Goal: Check status: Check status

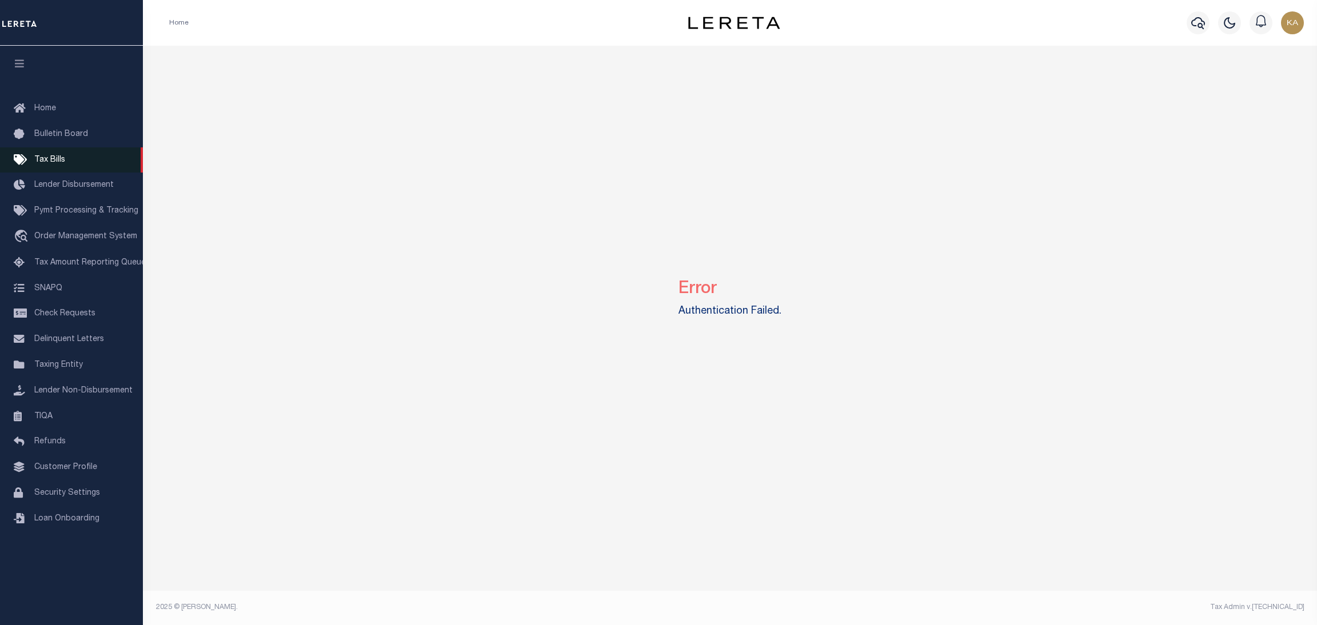
click at [49, 149] on link "Tax Bills" at bounding box center [71, 160] width 143 height 26
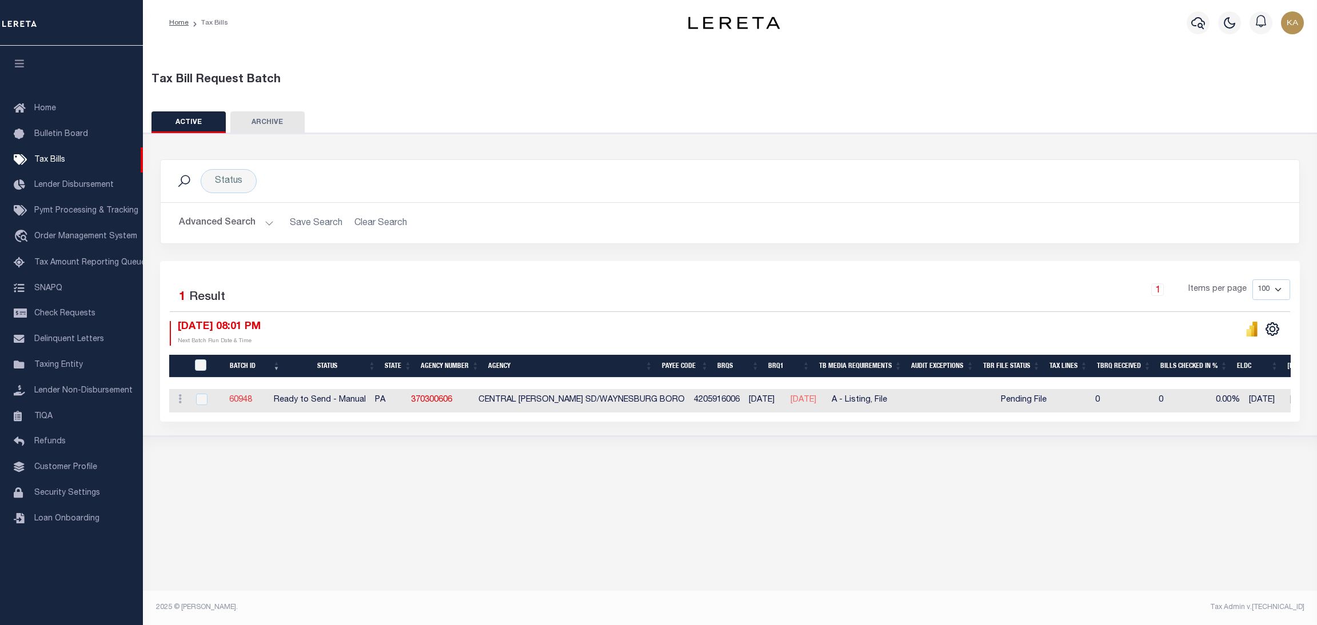
click at [252, 401] on link "60948" at bounding box center [240, 400] width 23 height 8
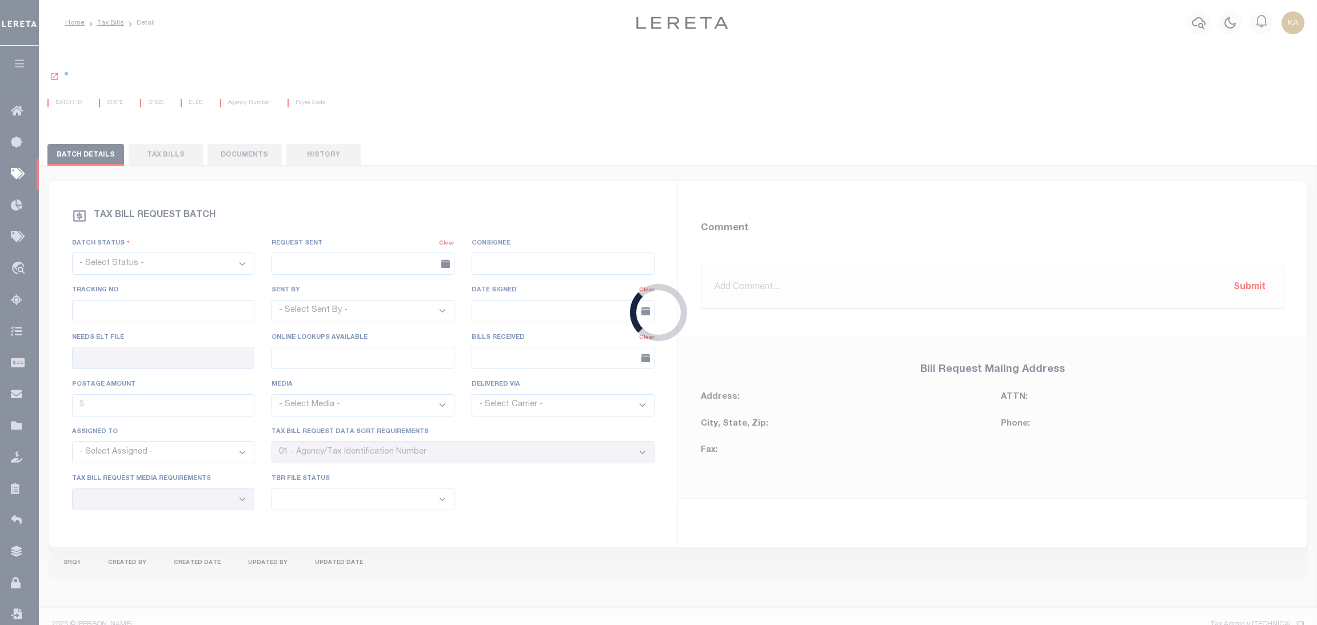
select select "RTS"
type input "No"
select select "29"
select select "16"
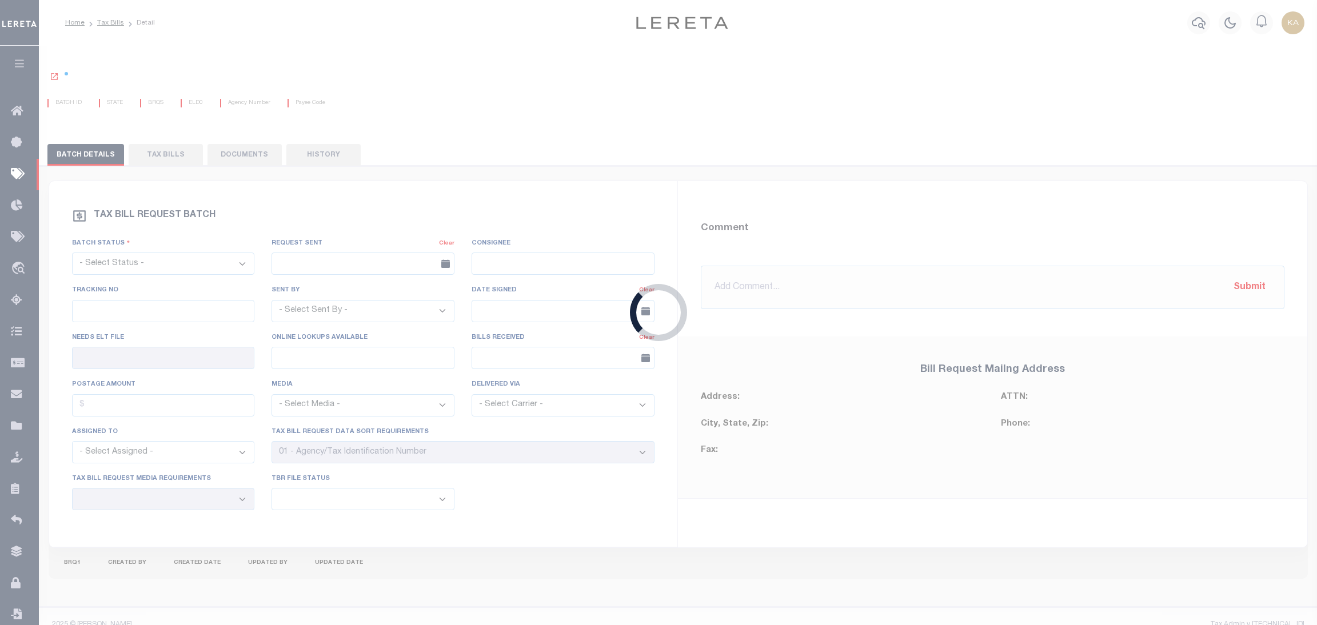
select select "1"
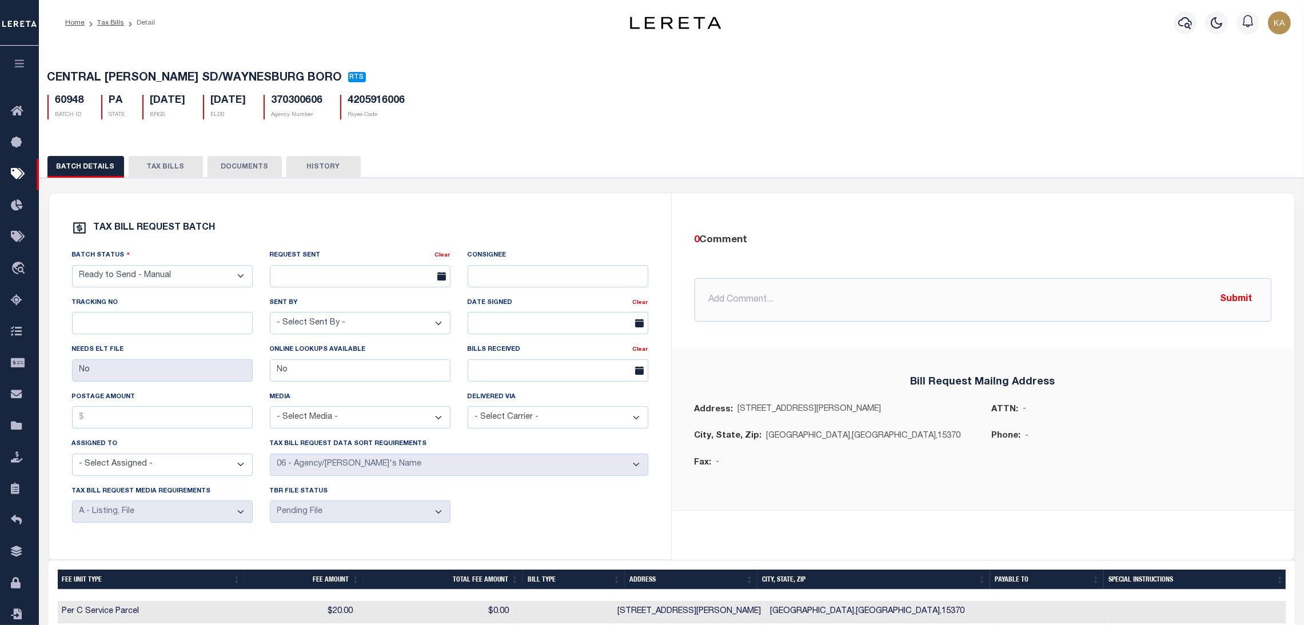
click at [161, 177] on button "TAX BILLS" at bounding box center [166, 167] width 74 height 22
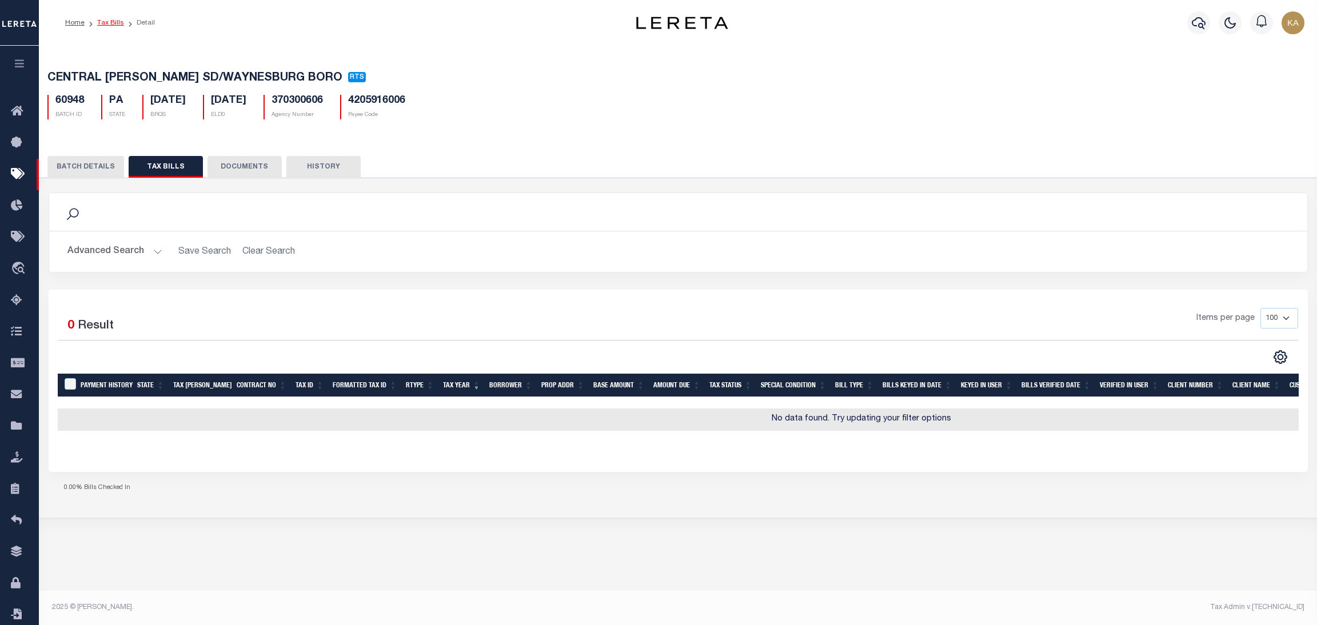
click at [101, 21] on link "Tax Bills" at bounding box center [110, 22] width 27 height 7
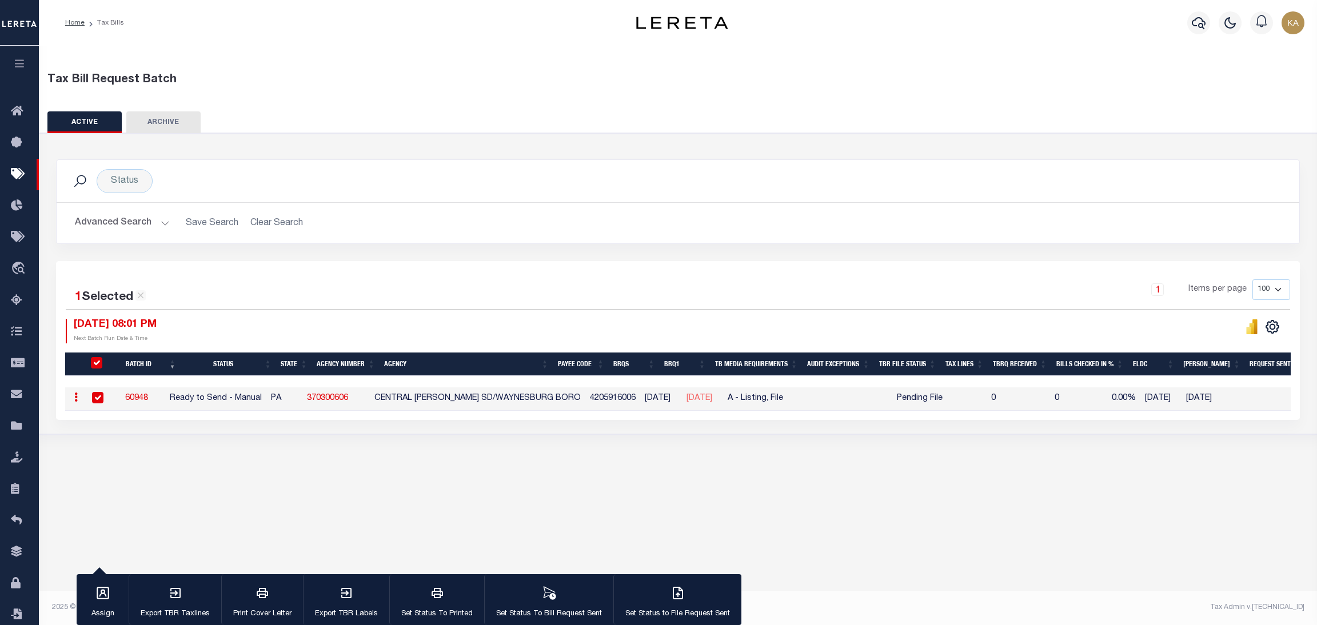
click at [923, 418] on div "1 Selected 1 Result 1 Items per page 100 200 500 1000 [DATE] 08:01 PM" at bounding box center [678, 340] width 1244 height 159
click at [611, 477] on div "Tax Bill Request Batch ACTIVE ARCHIVE HISTORY In 1" at bounding box center [678, 327] width 1278 height 563
